Goal: Task Accomplishment & Management: Complete application form

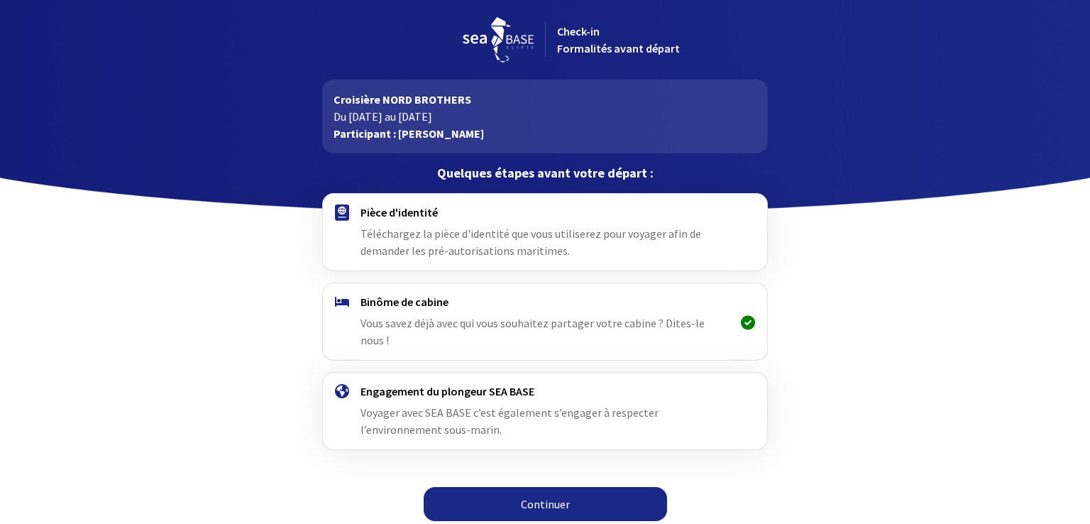
click at [576, 489] on link "Continuer" at bounding box center [545, 504] width 243 height 34
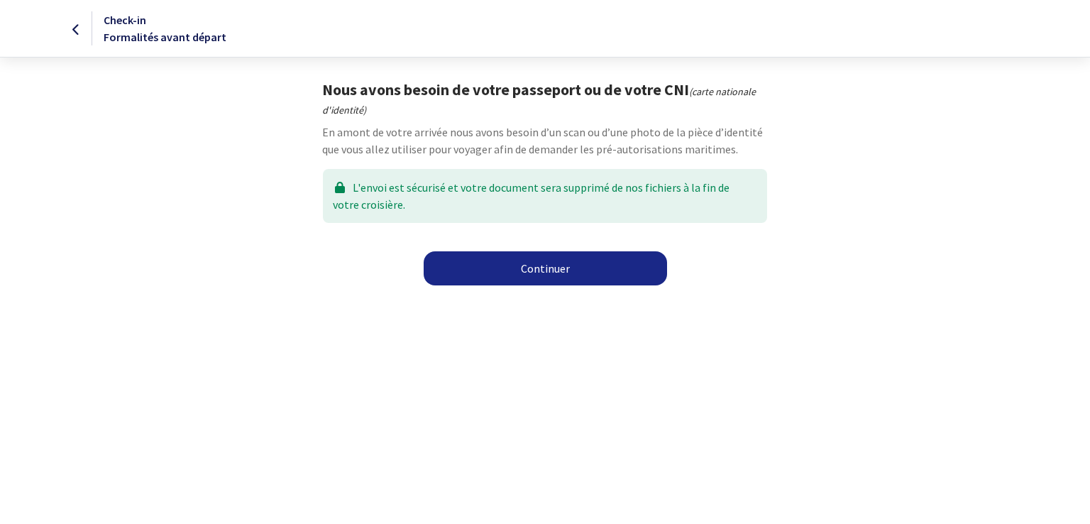
click at [534, 279] on link "Continuer" at bounding box center [545, 268] width 243 height 34
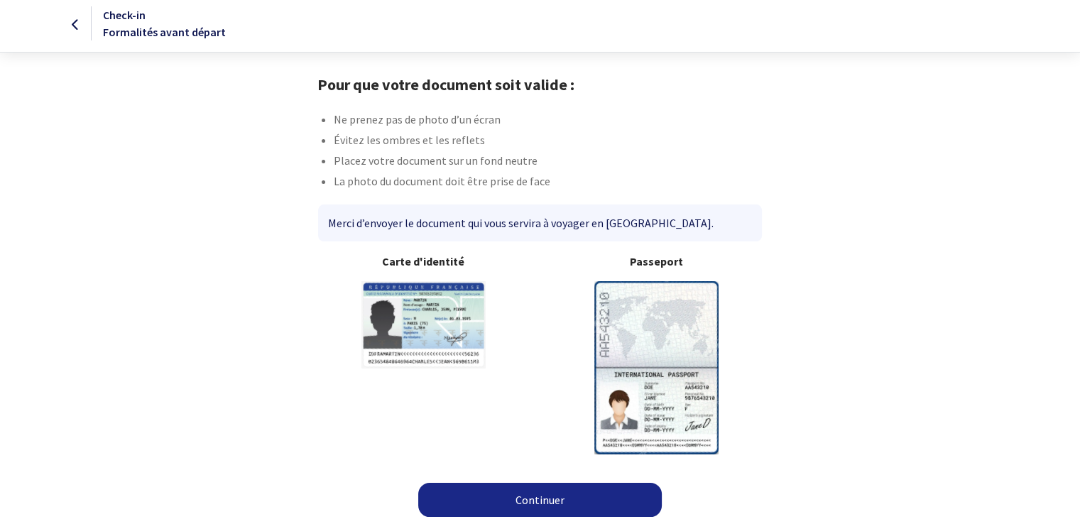
scroll to position [6, 0]
click at [551, 488] on link "Continuer" at bounding box center [539, 499] width 243 height 34
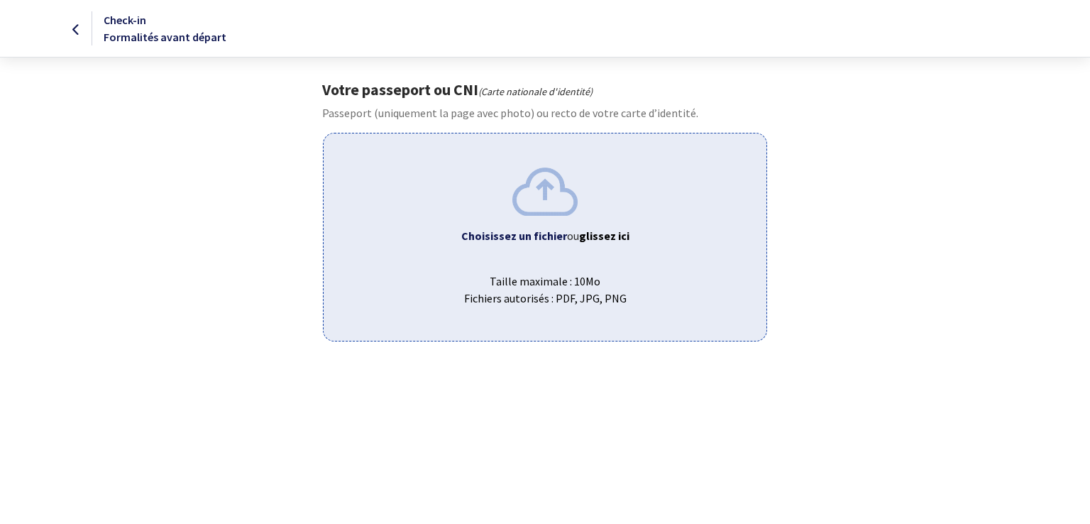
click at [539, 231] on b "Choisissez un fichier" at bounding box center [514, 236] width 106 height 14
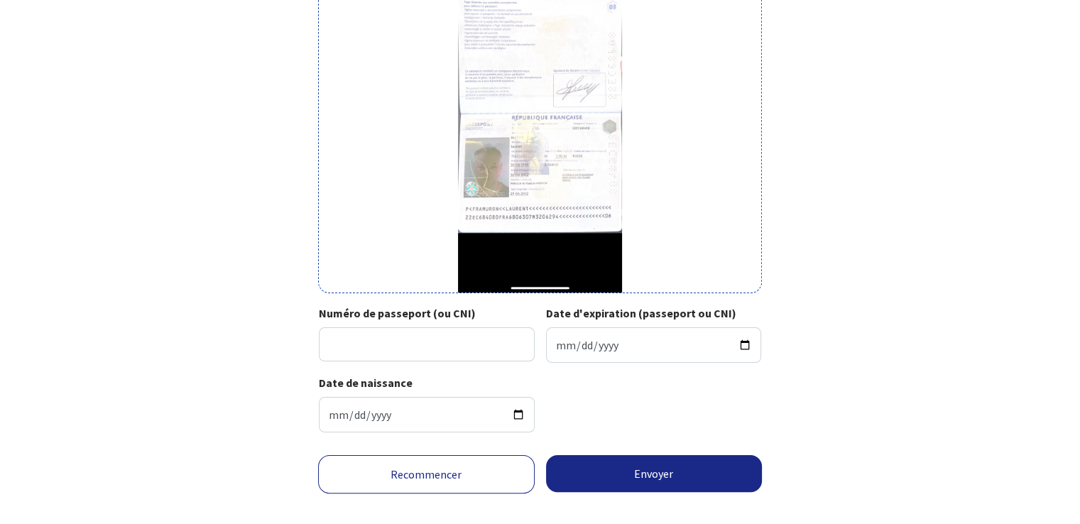
scroll to position [201, 0]
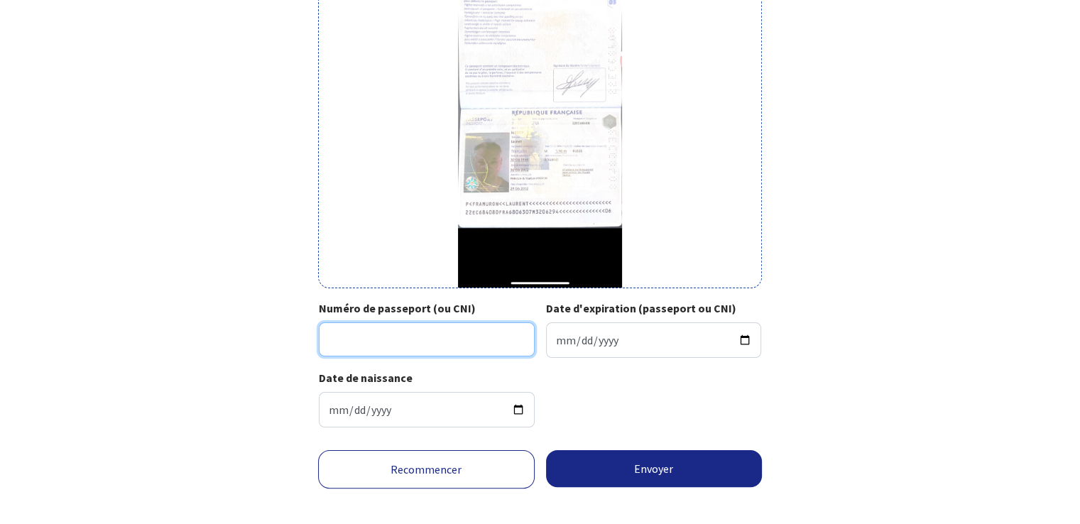
click at [372, 333] on input "Numéro de passeport (ou CNI)" at bounding box center [427, 339] width 216 height 34
type input "22EC68408"
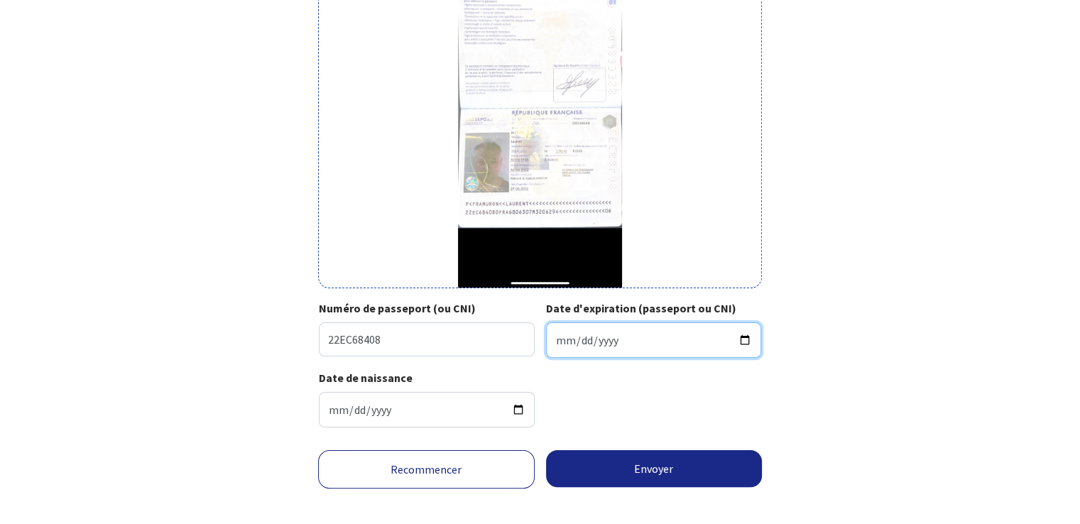
click at [626, 341] on input "Date d'expiration (passeport ou CNI)" at bounding box center [654, 339] width 216 height 35
click at [745, 336] on input "Date d'expiration (passeport ou CNI)" at bounding box center [654, 339] width 216 height 35
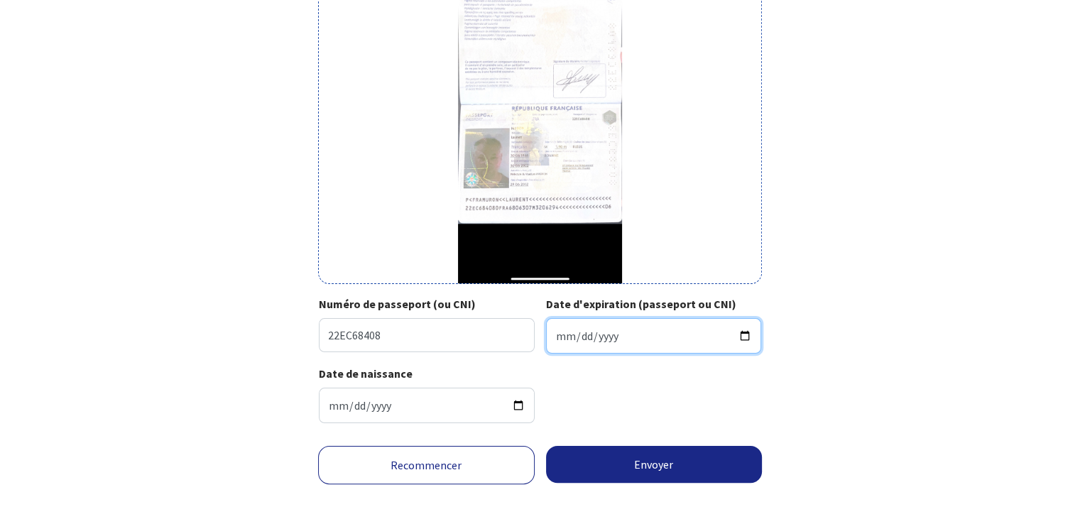
scroll to position [216, 0]
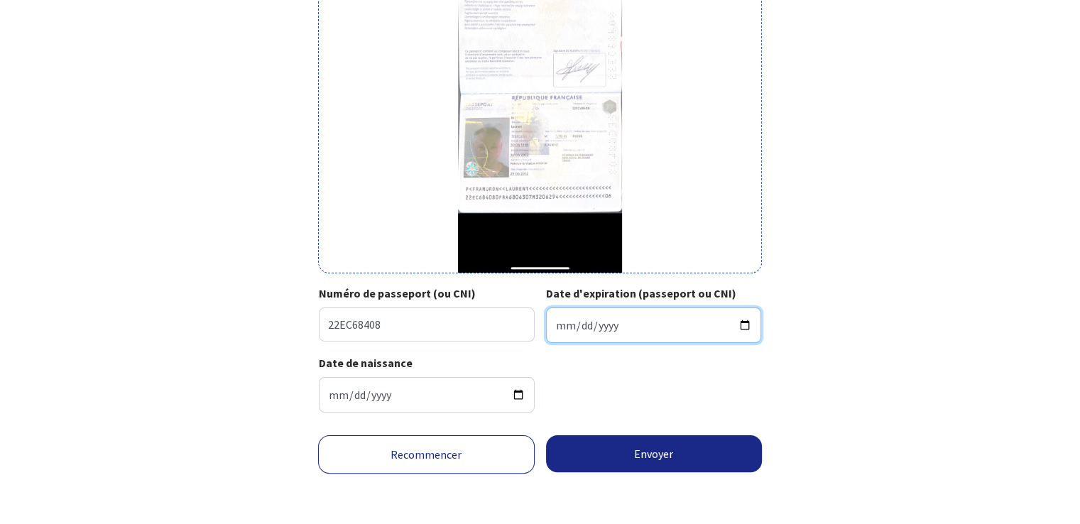
click at [744, 325] on input "Date d'expiration (passeport ou CNI)" at bounding box center [654, 324] width 216 height 35
click at [576, 324] on input "Date d'expiration (passeport ou CNI)" at bounding box center [654, 324] width 216 height 35
click at [559, 326] on input "Date d'expiration (passeport ou CNI)" at bounding box center [654, 324] width 216 height 35
type input "2032-06-29"
click at [633, 358] on div "Date de naissance 1968-06-30" at bounding box center [540, 389] width 442 height 70
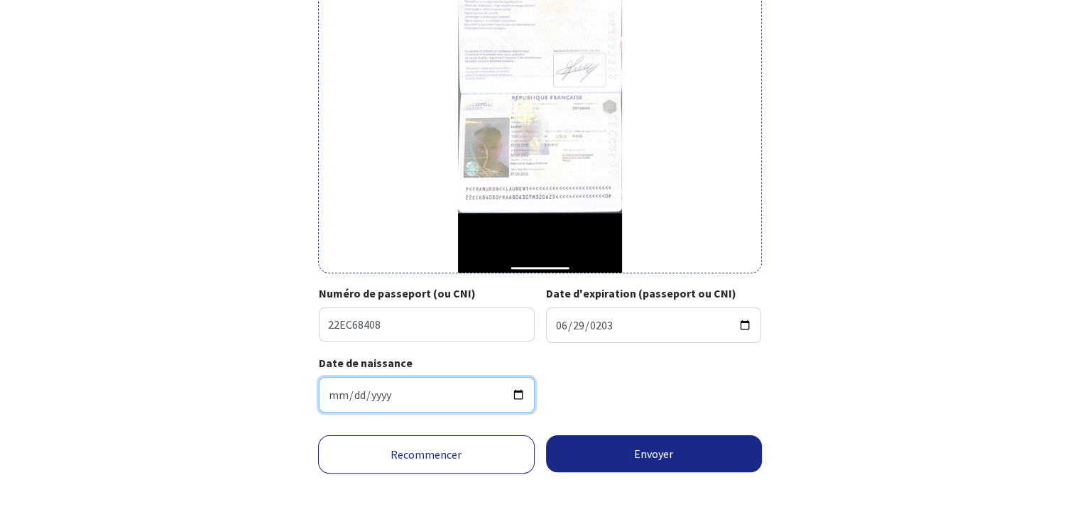
click at [404, 387] on input "1968-06-30" at bounding box center [427, 394] width 216 height 35
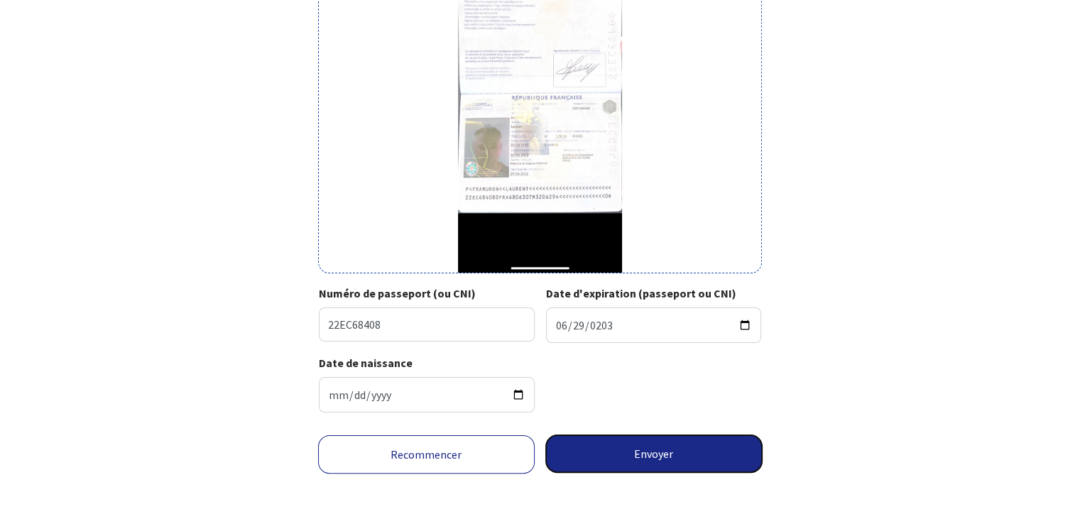
click at [650, 452] on button "Envoyer" at bounding box center [654, 453] width 216 height 37
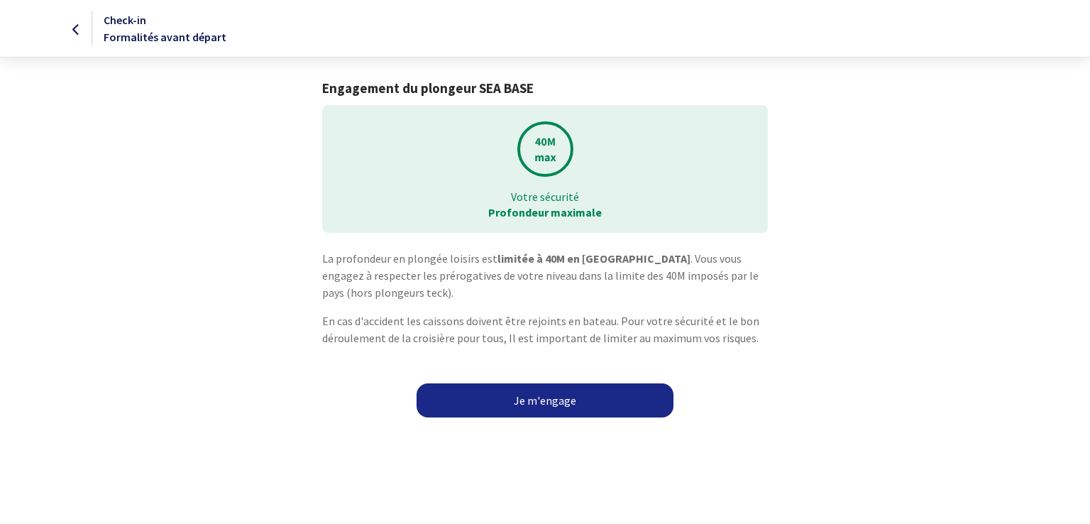
click at [571, 410] on link "Je m'engage" at bounding box center [545, 400] width 257 height 34
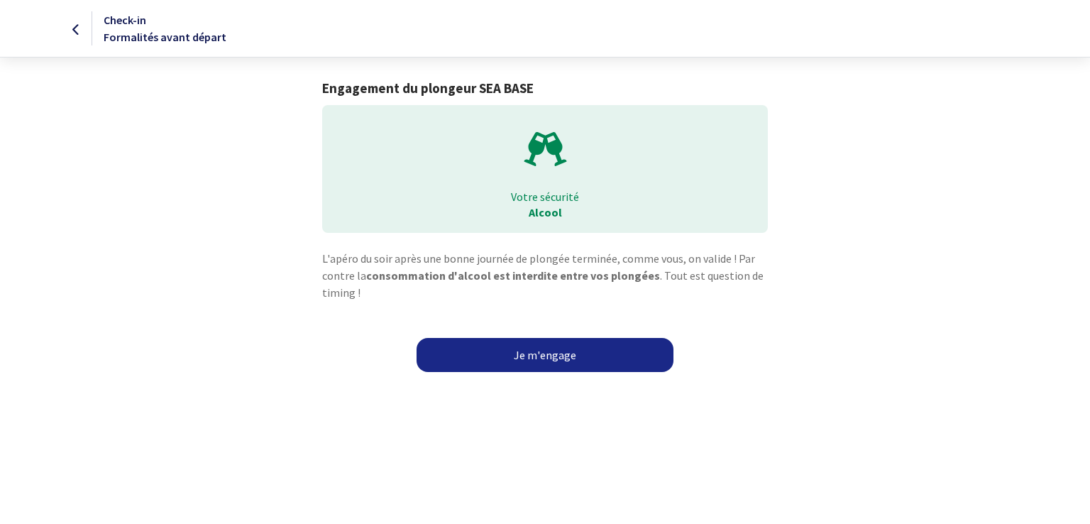
click at [559, 357] on link "Je m'engage" at bounding box center [545, 355] width 257 height 34
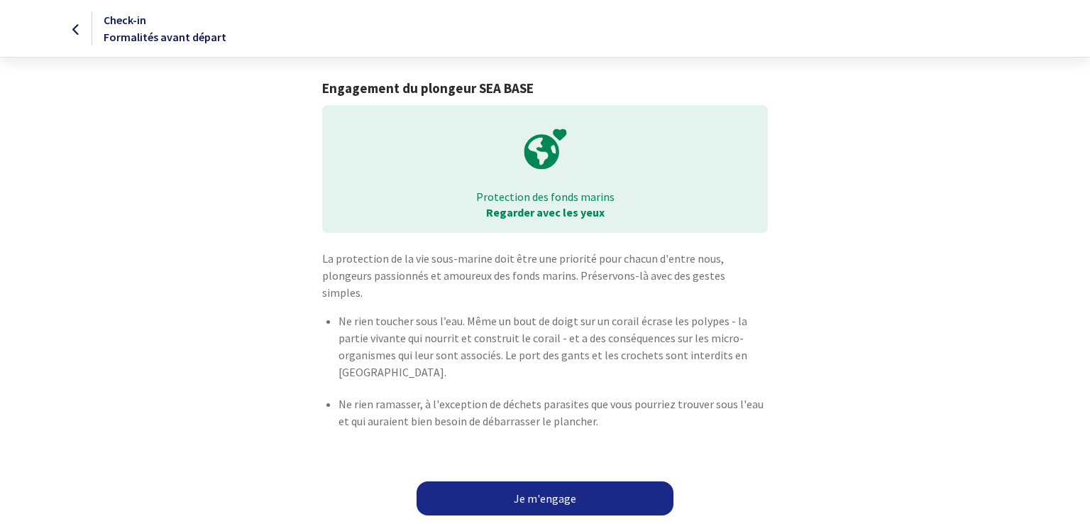
click at [579, 484] on link "Je m'engage" at bounding box center [545, 498] width 257 height 34
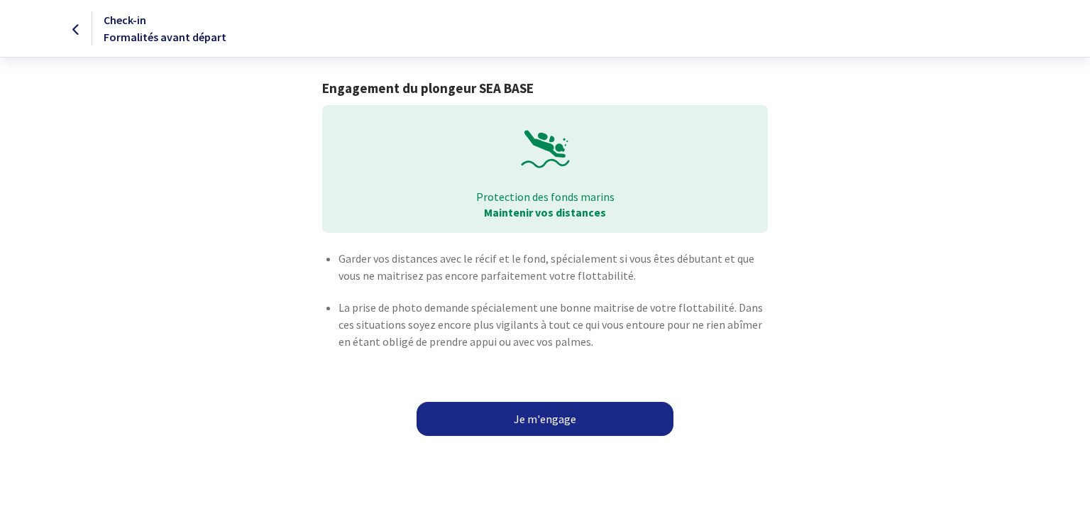
click at [549, 407] on link "Je m'engage" at bounding box center [545, 419] width 257 height 34
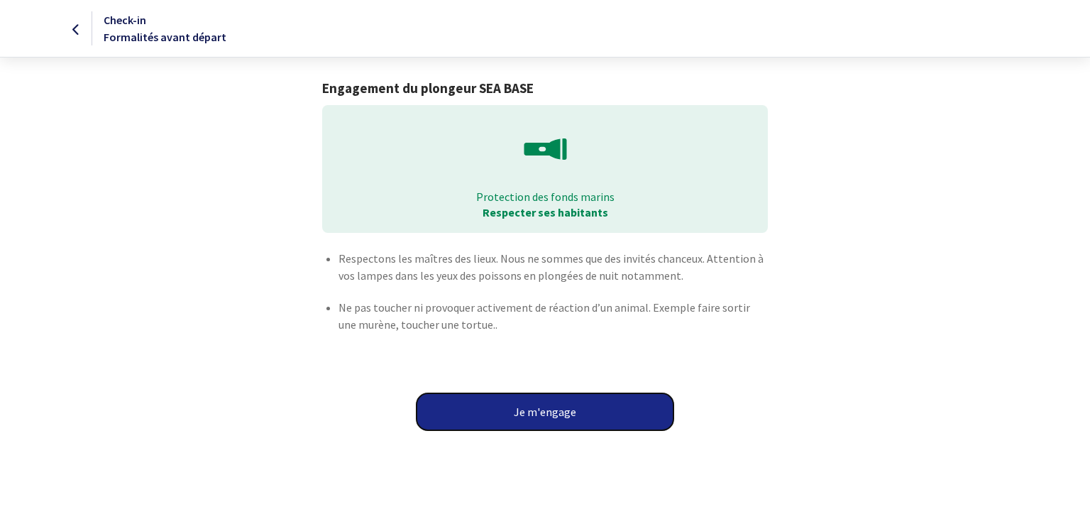
click at [548, 422] on button "Je m'engage" at bounding box center [545, 411] width 257 height 37
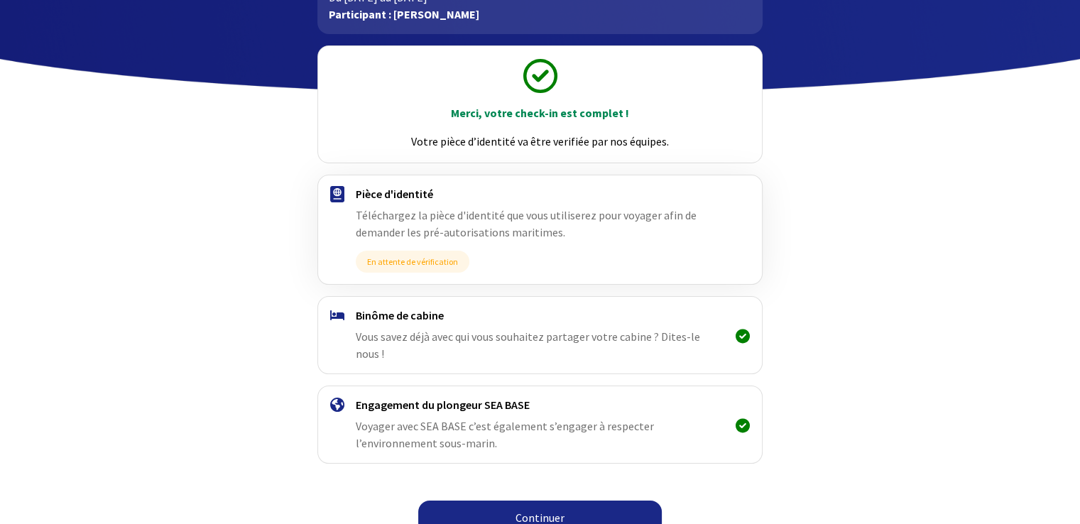
scroll to position [120, 0]
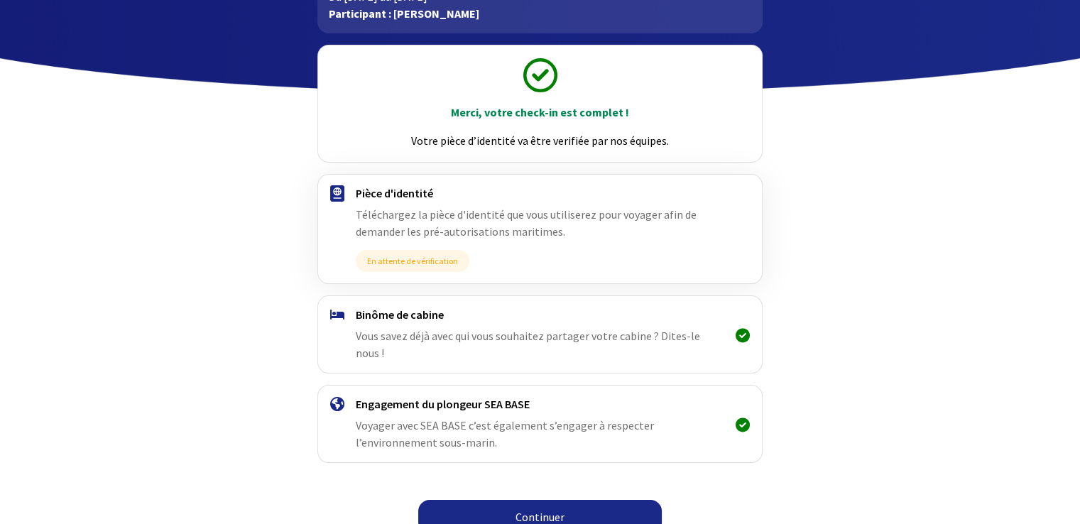
click at [582, 500] on link "Continuer" at bounding box center [539, 517] width 243 height 34
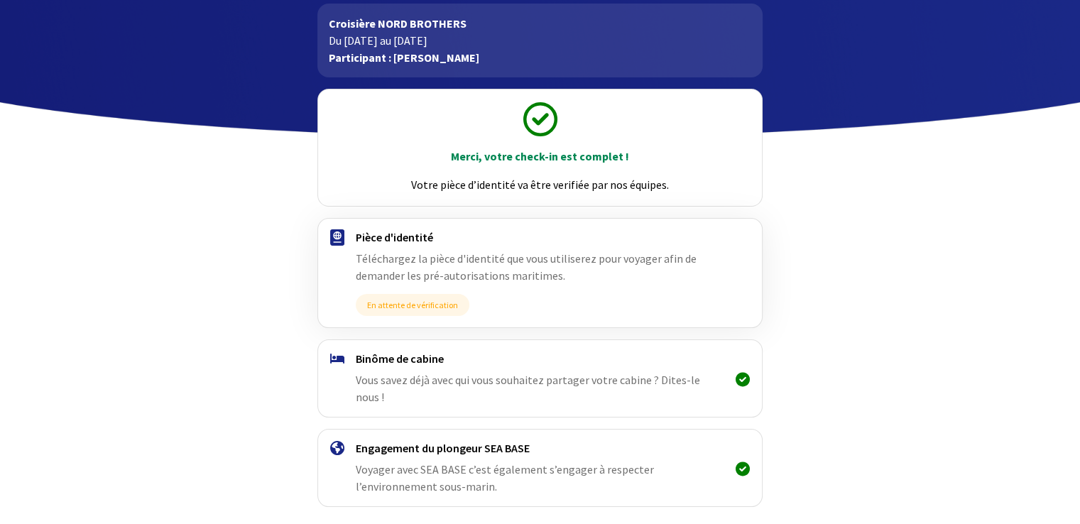
scroll to position [120, 0]
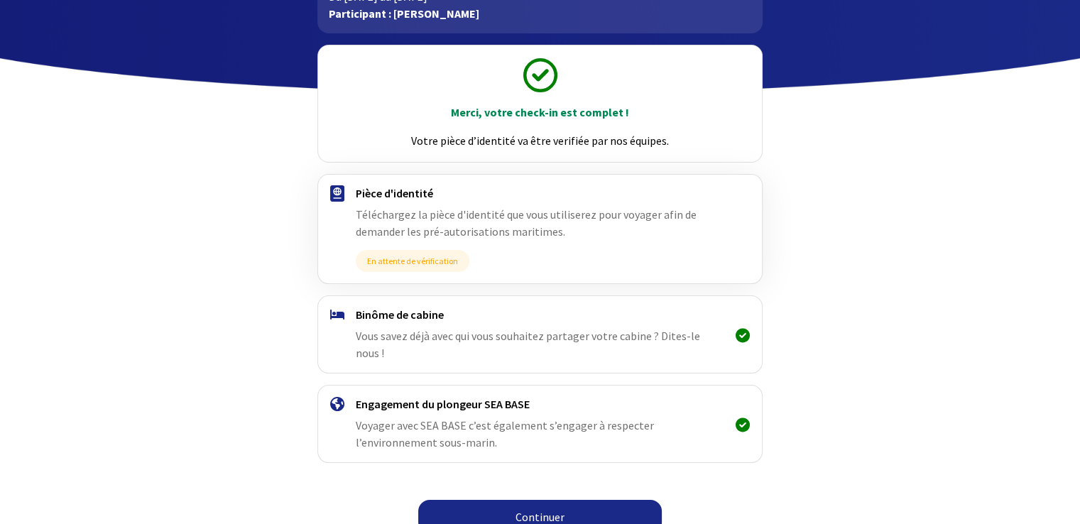
click at [563, 505] on link "Continuer" at bounding box center [539, 517] width 243 height 34
